Goal: Transaction & Acquisition: Purchase product/service

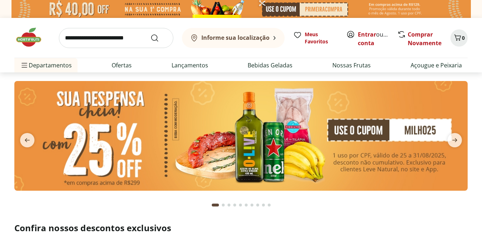
click at [126, 34] on input "search" at bounding box center [116, 38] width 114 height 20
type input "********"
click at [150, 34] on button "Submit Search" at bounding box center [158, 38] width 17 height 9
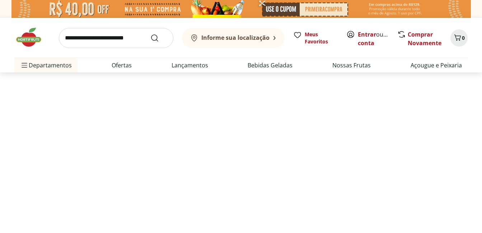
select select "**********"
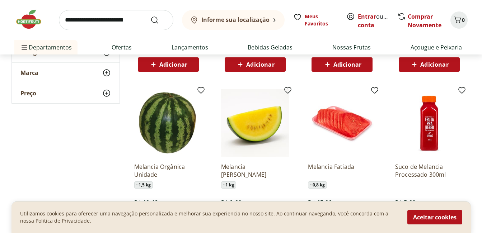
scroll to position [394, 0]
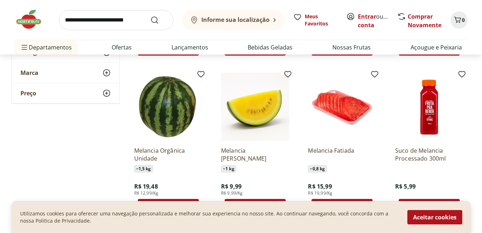
drag, startPoint x: 63, startPoint y: 147, endPoint x: 70, endPoint y: 147, distance: 6.5
drag, startPoint x: 70, startPoint y: 147, endPoint x: 63, endPoint y: 147, distance: 6.8
drag, startPoint x: 469, startPoint y: 135, endPoint x: 473, endPoint y: 139, distance: 5.6
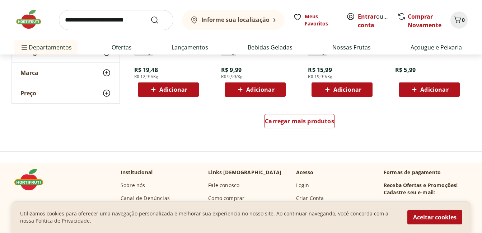
scroll to position [502, 0]
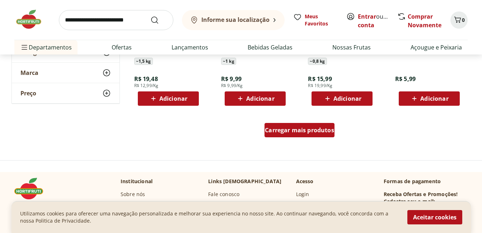
click at [301, 132] on span "Carregar mais produtos" at bounding box center [299, 130] width 69 height 6
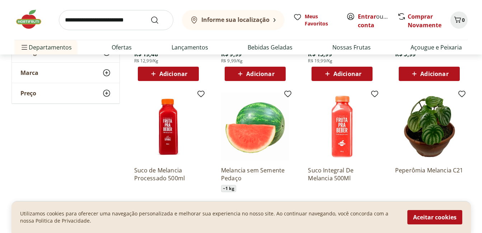
scroll to position [538, 0]
